Goal: Find specific page/section: Find specific page/section

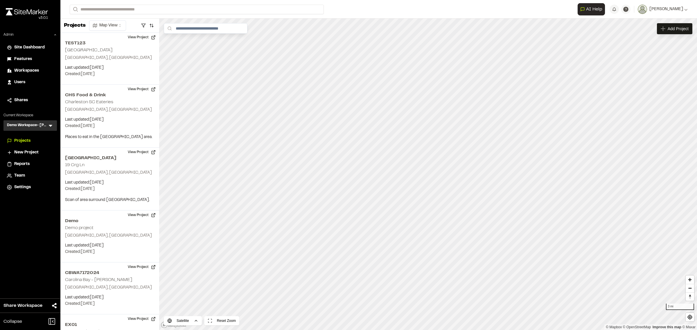
click at [30, 80] on div "Users" at bounding box center [33, 82] width 39 height 6
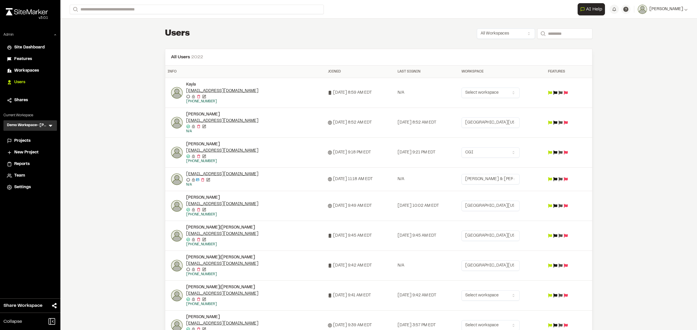
scroll to position [36, 0]
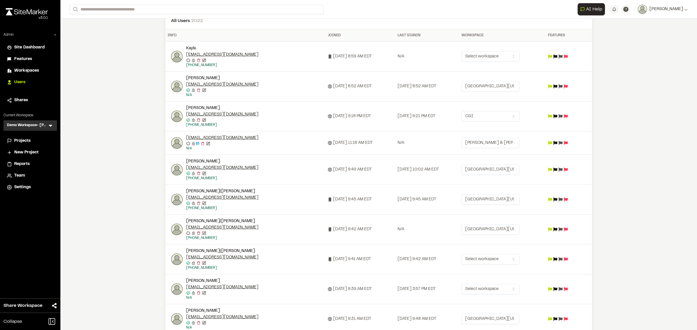
click at [50, 125] on icon at bounding box center [51, 126] width 6 height 6
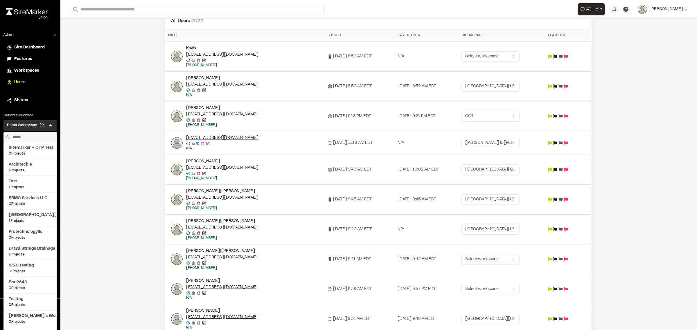
click at [36, 136] on input "text" at bounding box center [32, 137] width 44 height 10
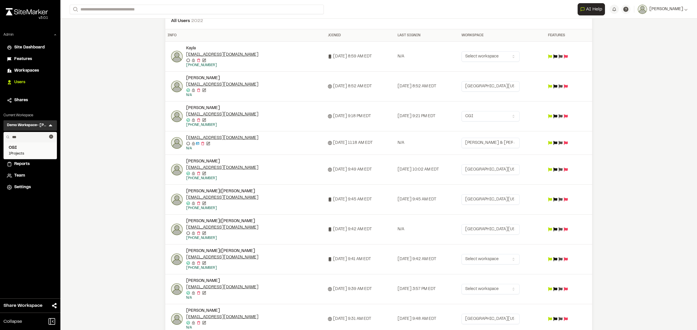
type input "***"
click at [17, 150] on span "CGI" at bounding box center [30, 148] width 43 height 6
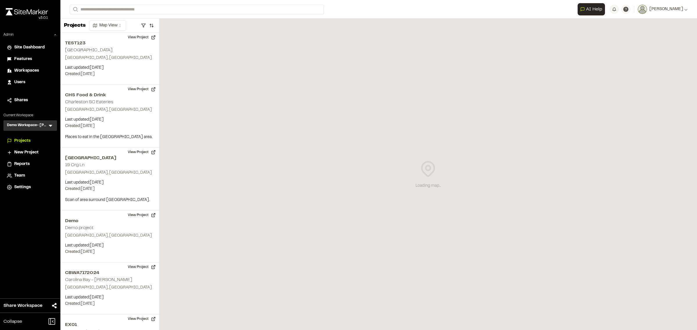
click at [53, 125] on icon at bounding box center [51, 126] width 6 height 6
click at [50, 124] on icon at bounding box center [51, 126] width 6 height 6
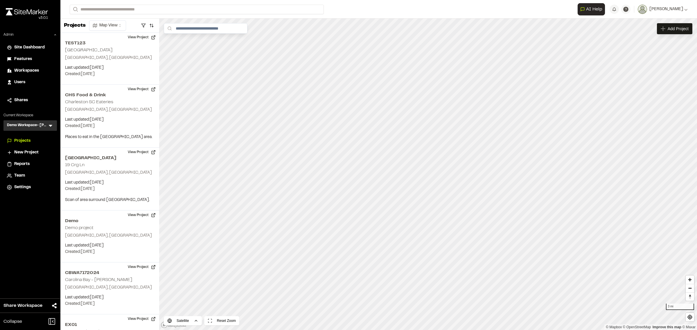
click at [50, 124] on icon at bounding box center [51, 126] width 6 height 6
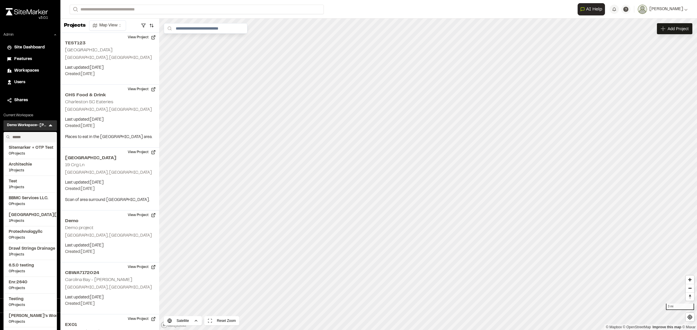
click at [29, 134] on input "text" at bounding box center [32, 137] width 44 height 10
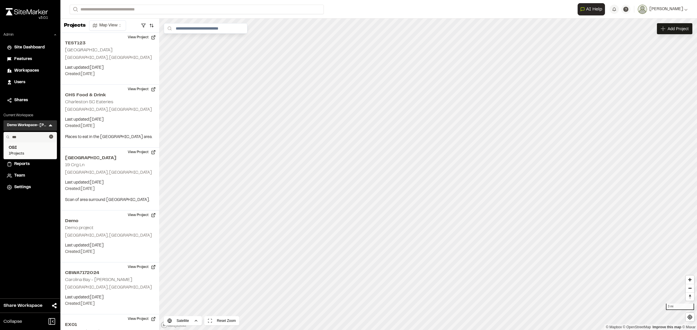
type input "***"
click at [25, 148] on span "CGI" at bounding box center [30, 148] width 43 height 6
click at [51, 125] on icon at bounding box center [51, 126] width 6 height 6
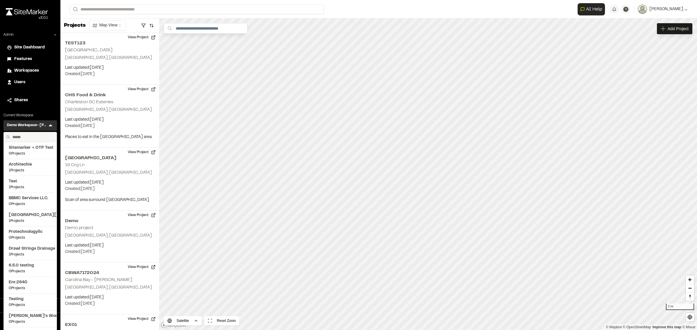
click at [25, 138] on input "text" at bounding box center [32, 137] width 44 height 10
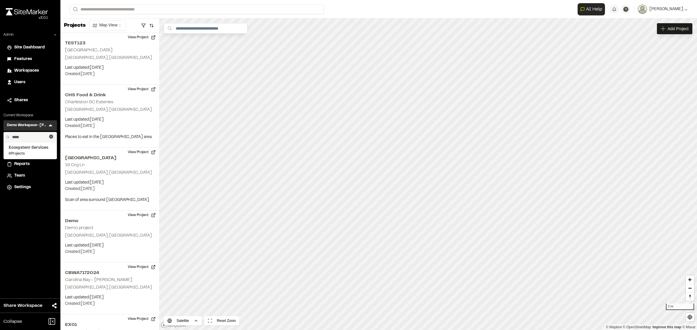
type input "*****"
click at [29, 149] on span "Ecosystem Services" at bounding box center [30, 148] width 43 height 6
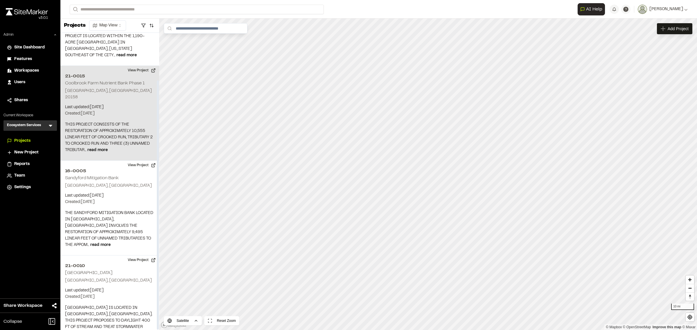
scroll to position [57, 0]
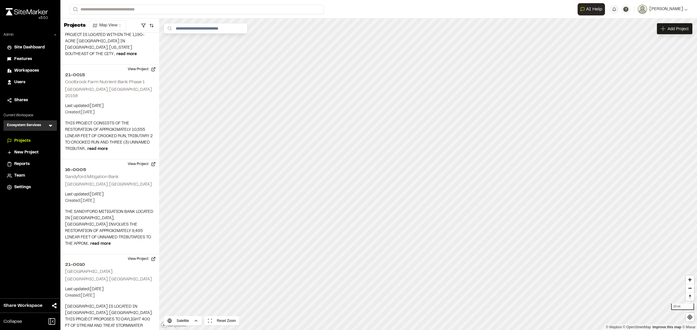
click at [52, 125] on icon at bounding box center [51, 126] width 6 height 6
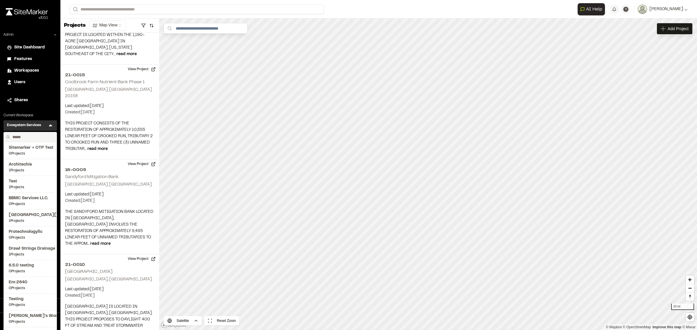
click at [25, 138] on input "text" at bounding box center [32, 137] width 44 height 10
click at [349, 6] on form "Search" at bounding box center [324, 10] width 508 height 10
